Goal: Task Accomplishment & Management: Use online tool/utility

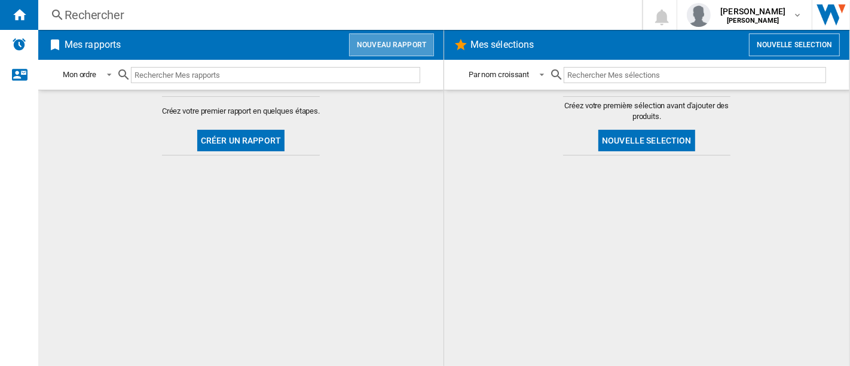
click at [409, 41] on button "Nouveau rapport" at bounding box center [391, 44] width 85 height 23
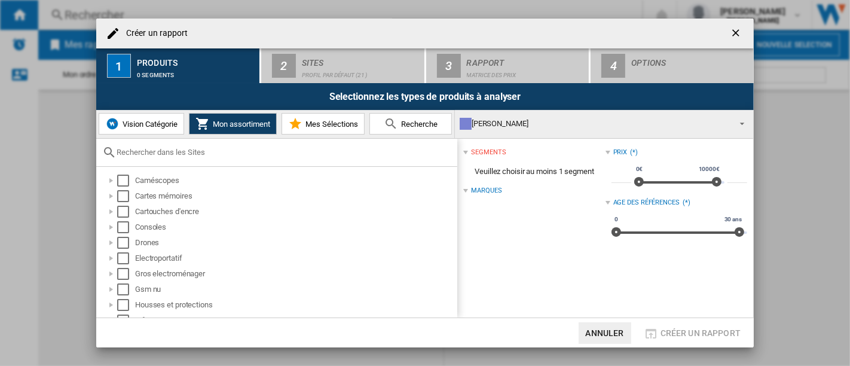
click at [161, 133] on button "Vision Catégorie" at bounding box center [141, 124] width 85 height 22
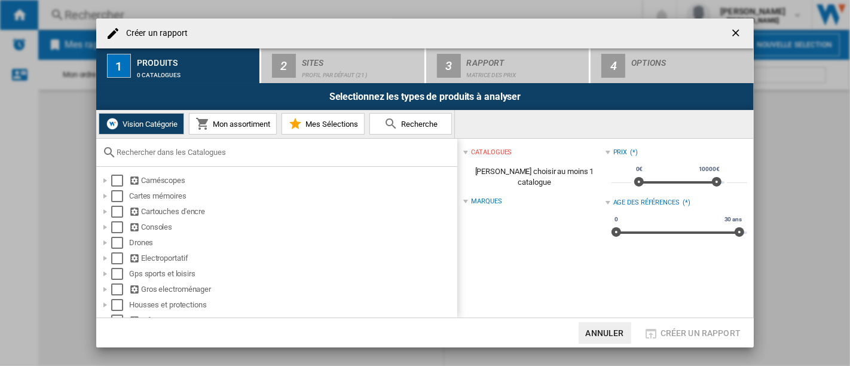
scroll to position [131, 0]
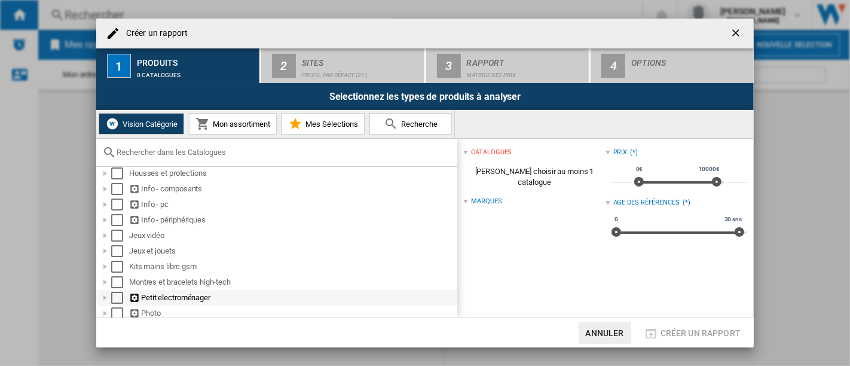
click at [105, 298] on div at bounding box center [105, 298] width 12 height 12
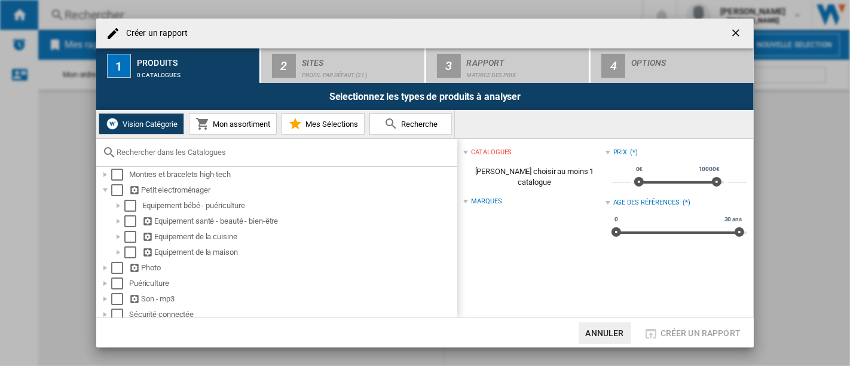
scroll to position [264, 0]
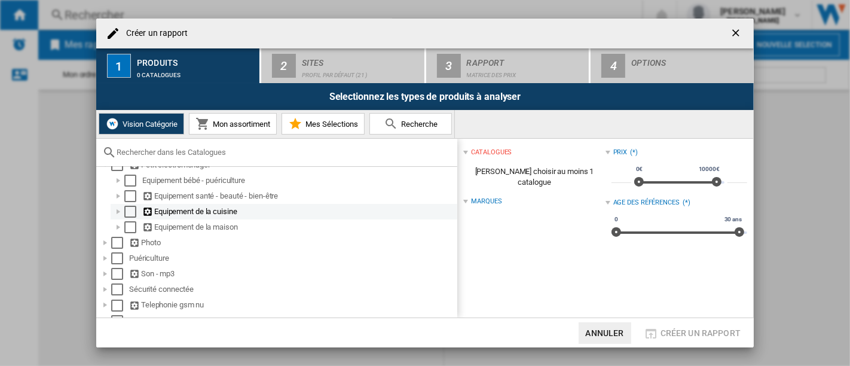
click at [121, 213] on div at bounding box center [118, 212] width 12 height 12
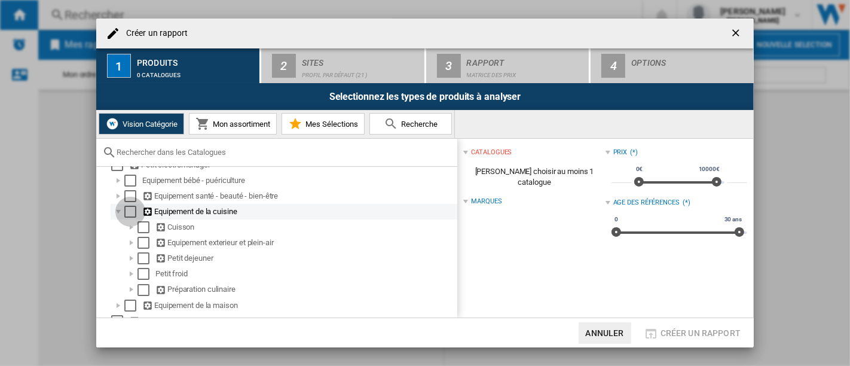
click at [130, 214] on div "Select" at bounding box center [130, 212] width 12 height 12
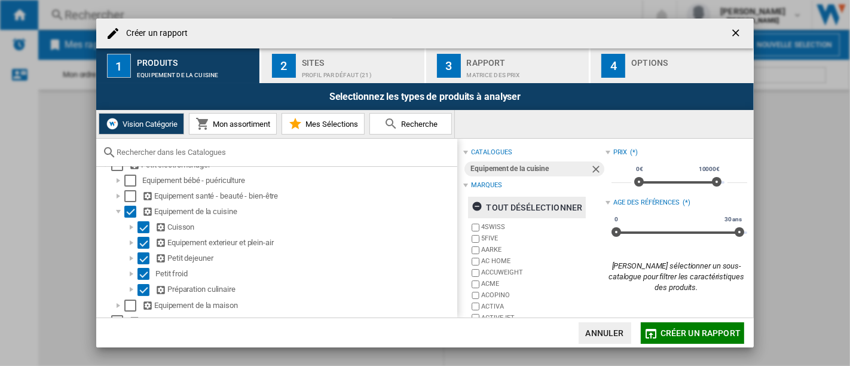
click at [524, 202] on div "tout désélectionner" at bounding box center [526, 208] width 111 height 22
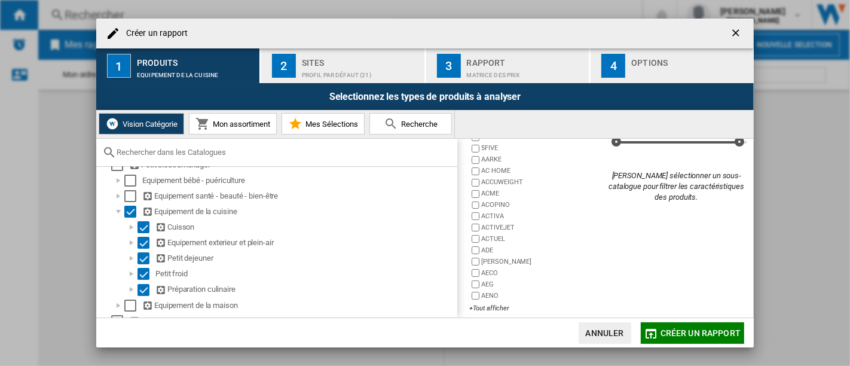
scroll to position [100, 0]
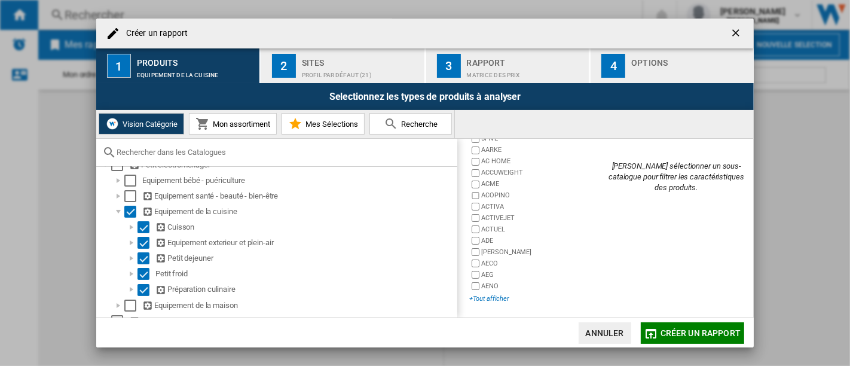
click at [500, 294] on div "+Tout afficher" at bounding box center [537, 298] width 136 height 9
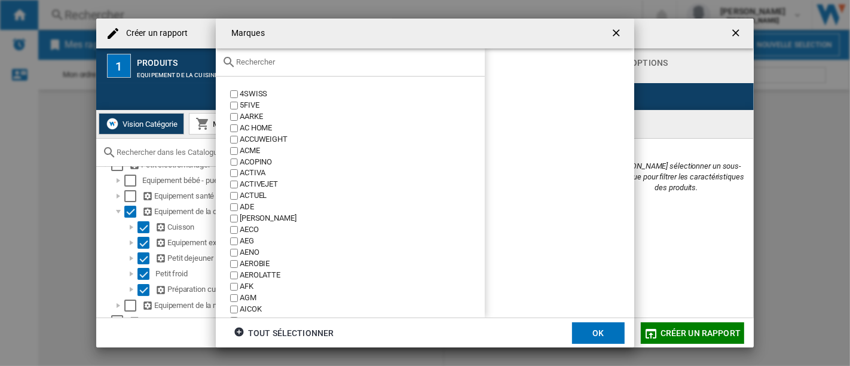
click at [298, 68] on div at bounding box center [350, 62] width 269 height 28
click at [295, 67] on div at bounding box center [350, 62] width 269 height 28
click at [262, 59] on input "text" at bounding box center [357, 61] width 243 height 9
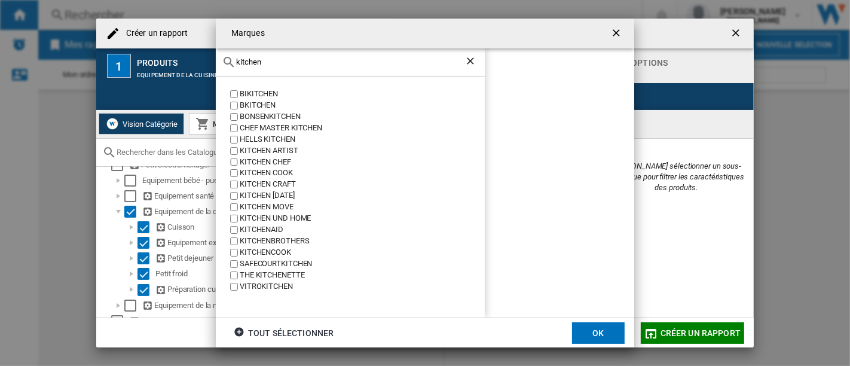
type input "kitchen"
click at [275, 226] on div "KITCHENAID" at bounding box center [362, 229] width 245 height 11
click at [610, 333] on button "OK" at bounding box center [598, 333] width 53 height 22
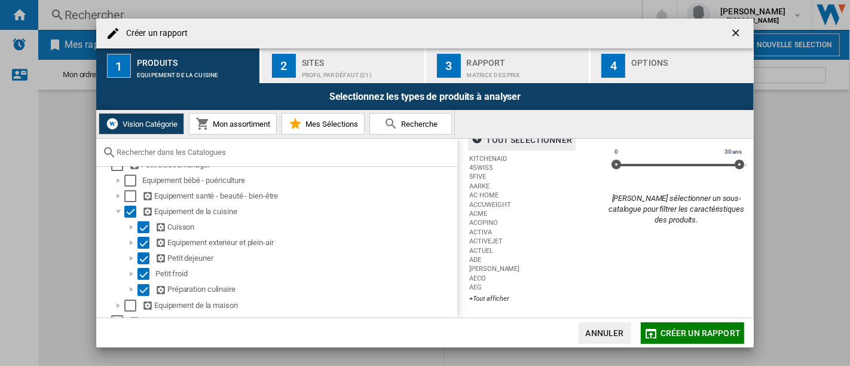
scroll to position [0, 0]
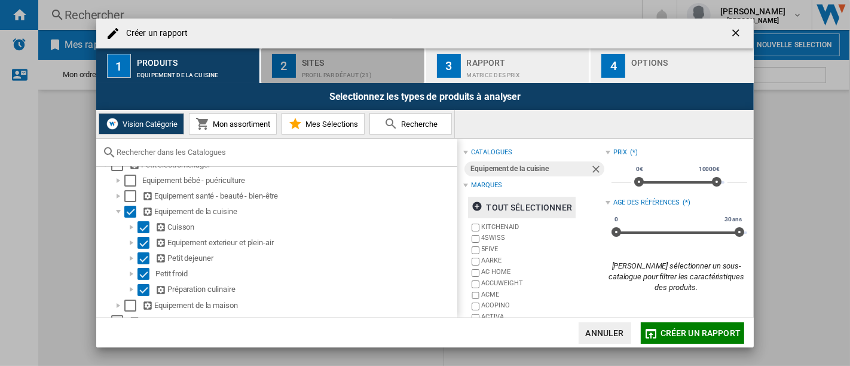
click at [360, 60] on div "Sites" at bounding box center [361, 59] width 118 height 13
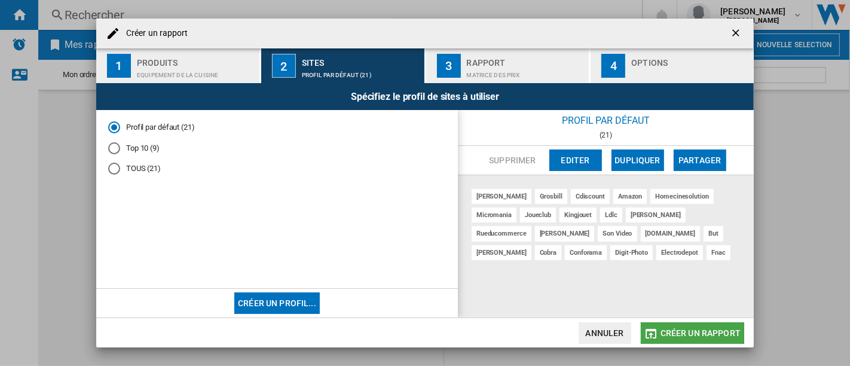
click at [683, 333] on span "Créer un rapport" at bounding box center [700, 333] width 80 height 10
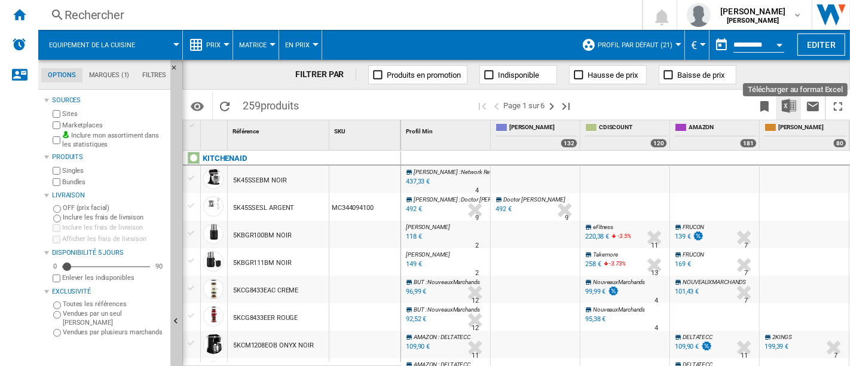
click at [793, 105] on img "Télécharger au format Excel" at bounding box center [788, 106] width 14 height 14
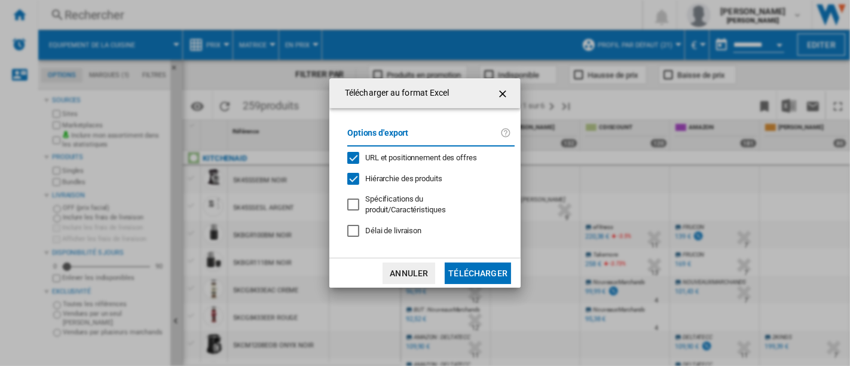
click at [483, 198] on div "Options d'export URL et positionnement des offres Hiérarchie des produits Spéci…" at bounding box center [430, 182] width 179 height 125
click at [446, 202] on span "Spécifications du produit/Caractéristiques" at bounding box center [405, 204] width 81 height 20
click at [491, 268] on button "Télécharger" at bounding box center [478, 273] width 66 height 22
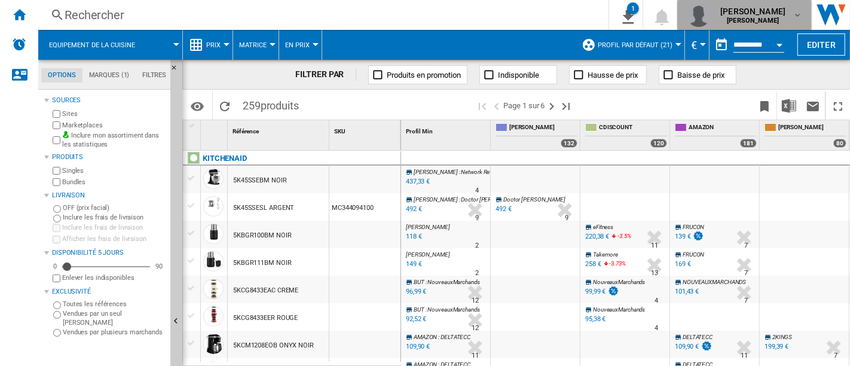
click at [770, 14] on span "[PERSON_NAME]" at bounding box center [752, 11] width 65 height 12
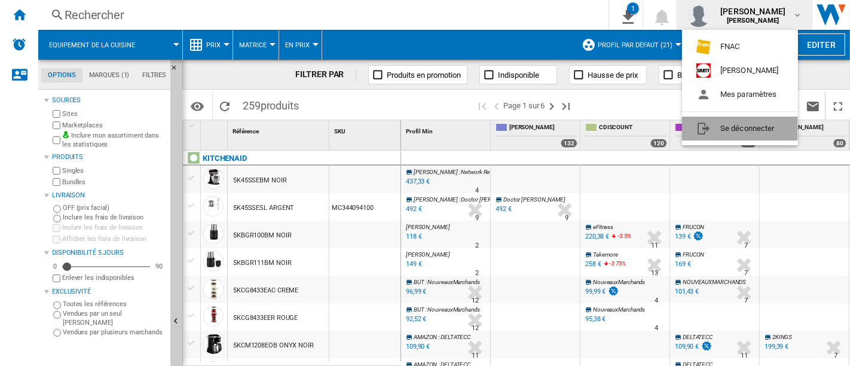
click at [737, 124] on button "Se déconnecter" at bounding box center [740, 129] width 116 height 24
